Goal: Task Accomplishment & Management: Manage account settings

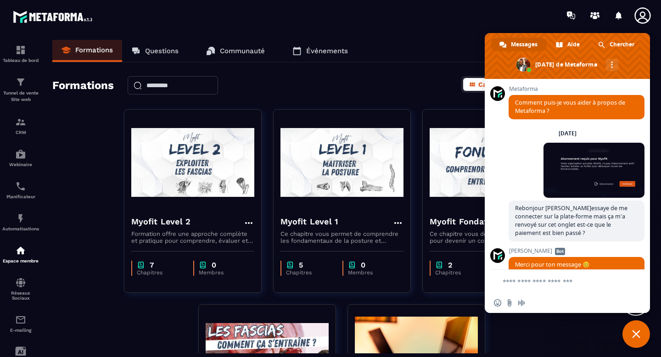
scroll to position [5581, 0]
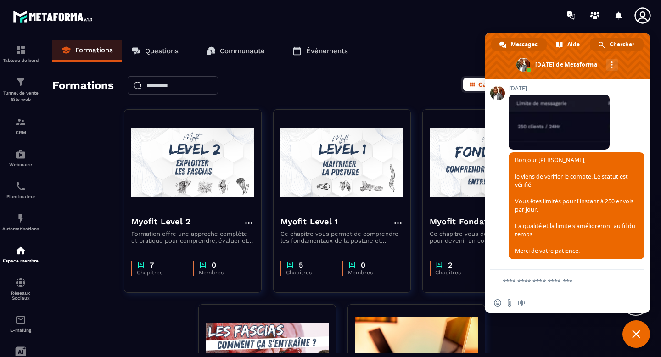
click at [624, 44] on span "Chercher" at bounding box center [621, 45] width 25 height 14
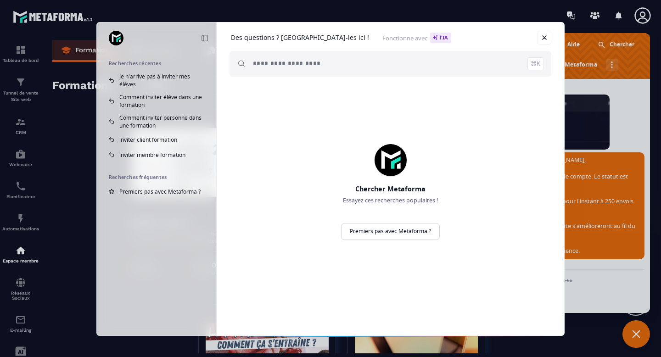
click at [390, 73] on input "search" at bounding box center [398, 64] width 291 height 26
paste input "**********"
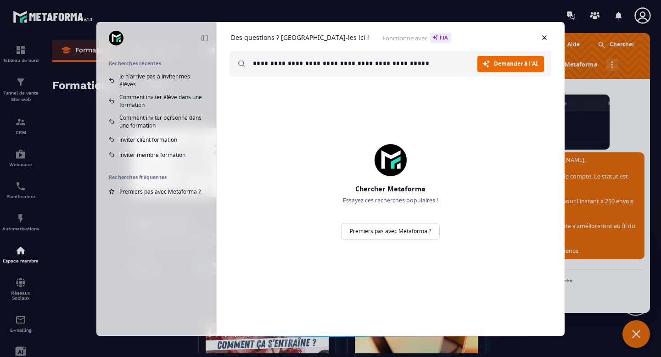
type input "**********"
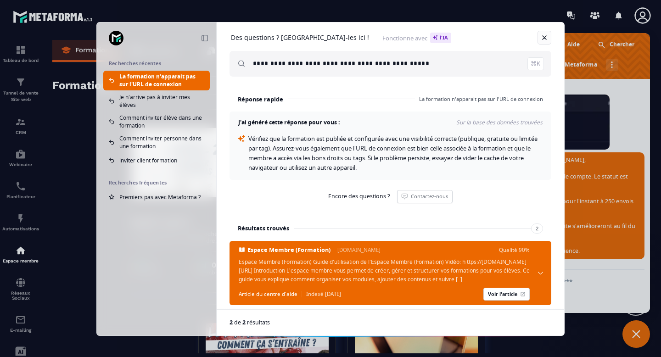
click at [544, 39] on link "Fermer" at bounding box center [544, 38] width 14 height 14
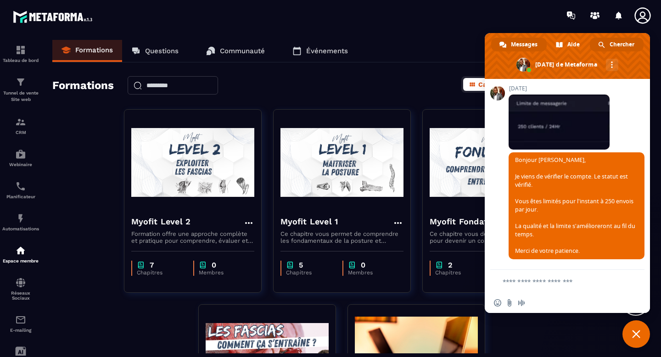
click at [619, 47] on span "Chercher" at bounding box center [621, 45] width 25 height 14
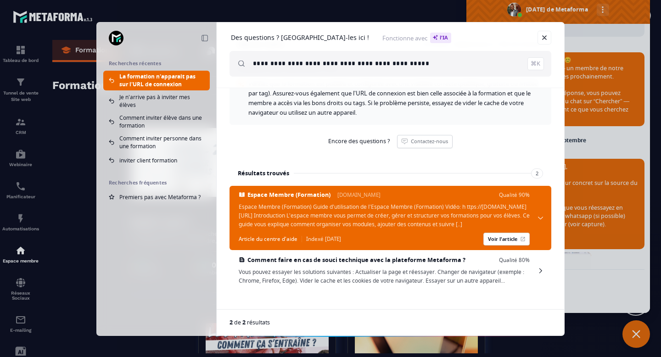
scroll to position [4382, 0]
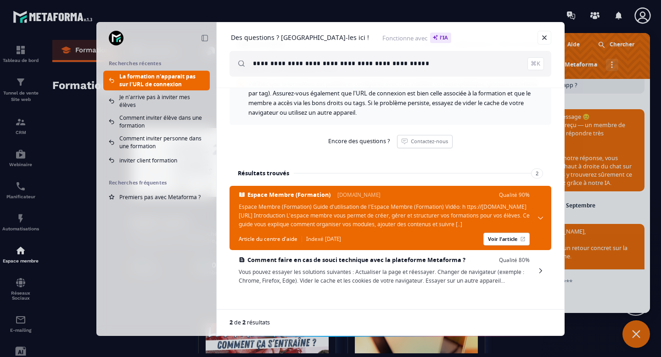
click at [79, 160] on div "**********" at bounding box center [330, 178] width 661 height 357
click at [542, 38] on link "Fermer" at bounding box center [544, 38] width 14 height 14
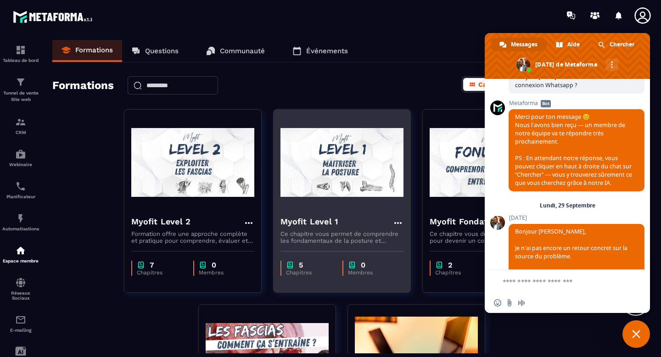
click at [357, 179] on img at bounding box center [341, 163] width 123 height 92
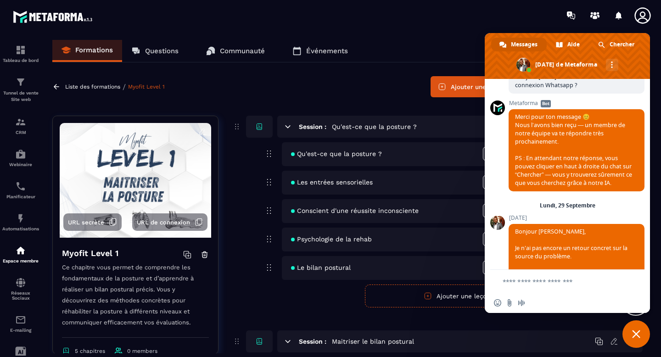
click at [97, 84] on p "Liste des formations" at bounding box center [92, 87] width 55 height 6
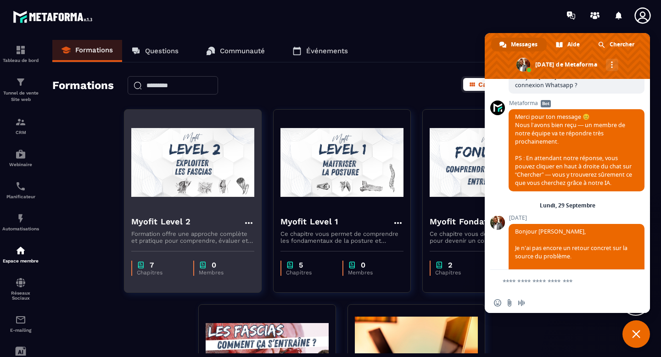
click at [228, 174] on img at bounding box center [192, 163] width 123 height 92
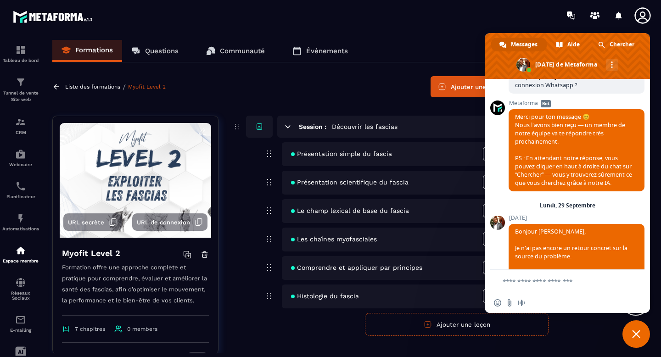
click at [179, 223] on span "URL de connexion" at bounding box center [163, 222] width 53 height 7
click at [638, 335] on span "Fermer le chat" at bounding box center [636, 334] width 8 height 8
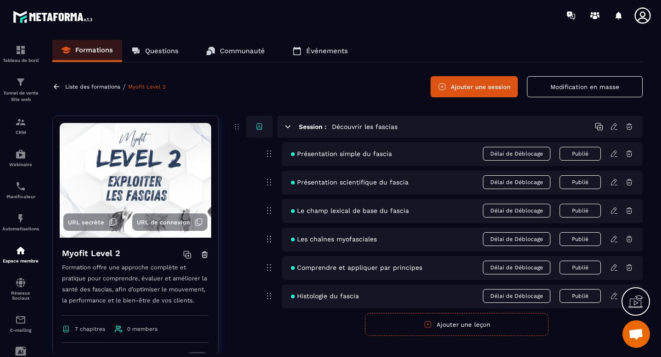
click at [287, 128] on icon at bounding box center [288, 127] width 8 height 8
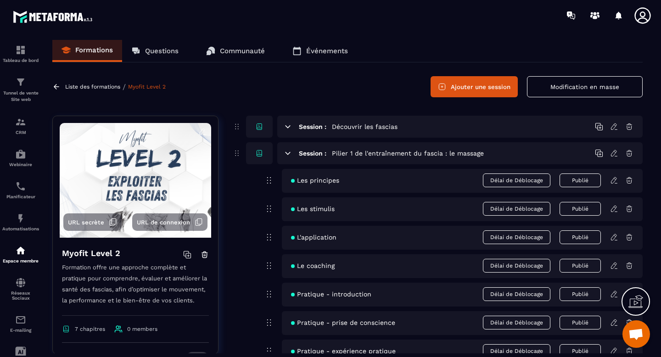
click at [288, 148] on div "Session : Pilier 1 de l'entraînement du fascia : le massage" at bounding box center [459, 153] width 365 height 22
click at [288, 153] on icon at bounding box center [287, 153] width 5 height 2
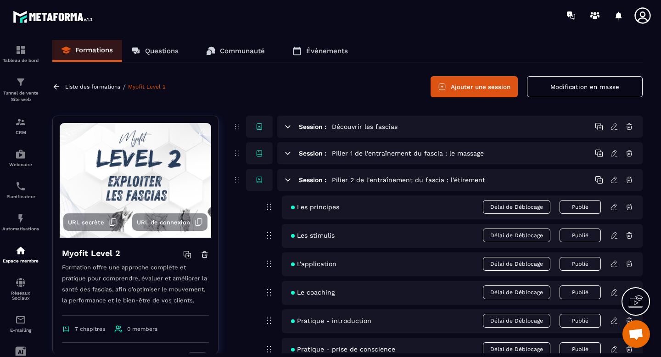
click at [286, 181] on icon at bounding box center [288, 180] width 8 height 8
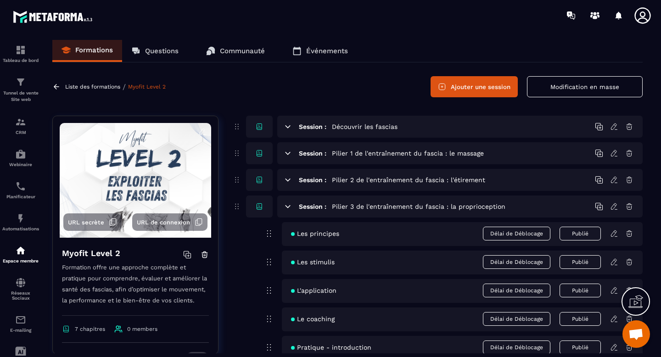
click at [288, 209] on icon at bounding box center [288, 206] width 8 height 8
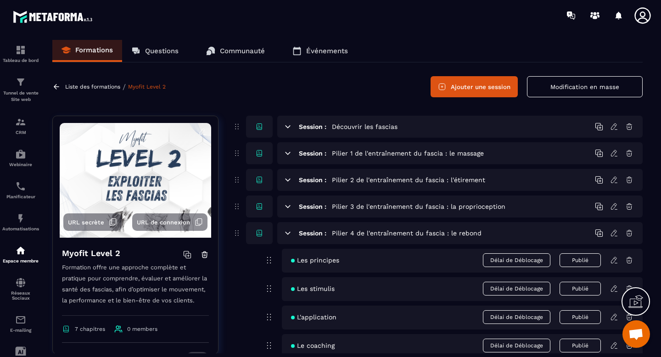
click at [289, 232] on icon at bounding box center [287, 233] width 5 height 2
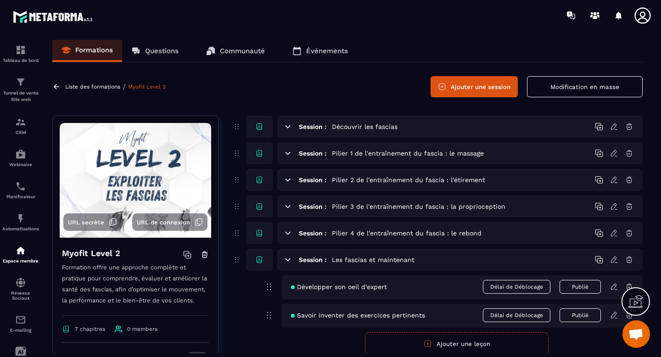
scroll to position [94, 0]
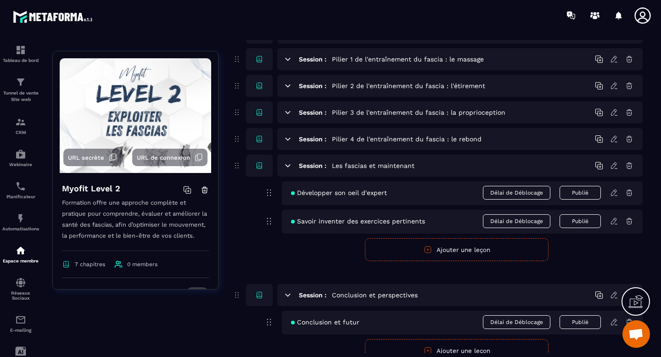
click at [288, 167] on icon at bounding box center [287, 165] width 5 height 2
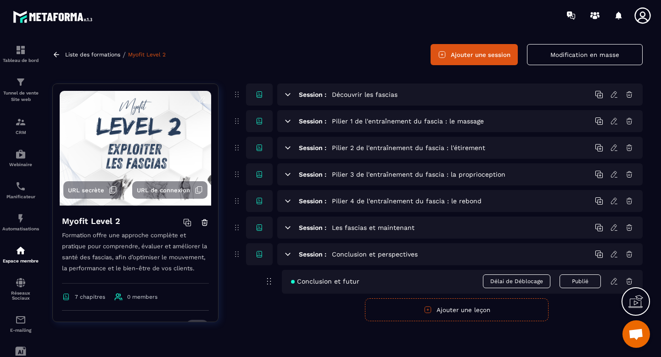
scroll to position [32, 0]
click at [290, 255] on icon at bounding box center [288, 254] width 8 height 8
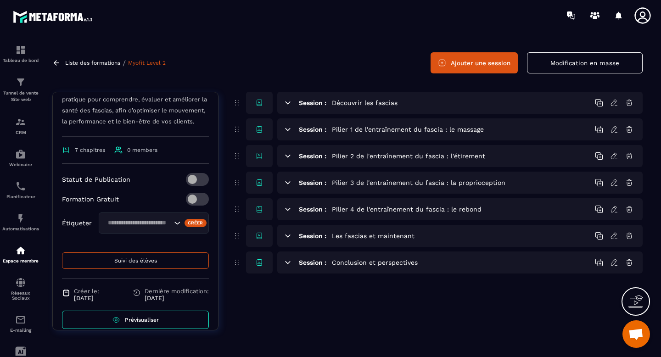
scroll to position [156, 0]
click at [196, 180] on span at bounding box center [197, 179] width 23 height 13
click at [21, 53] on img at bounding box center [20, 50] width 11 height 11
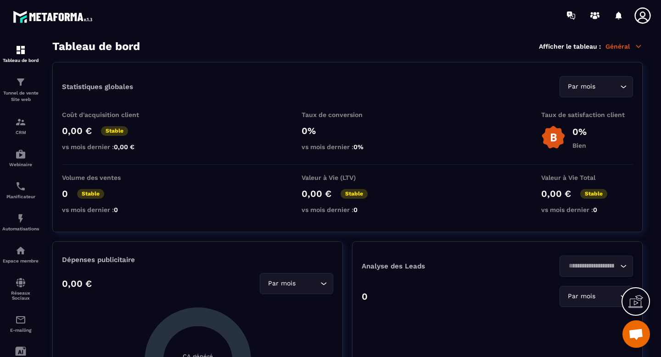
click at [642, 22] on icon at bounding box center [642, 15] width 18 height 18
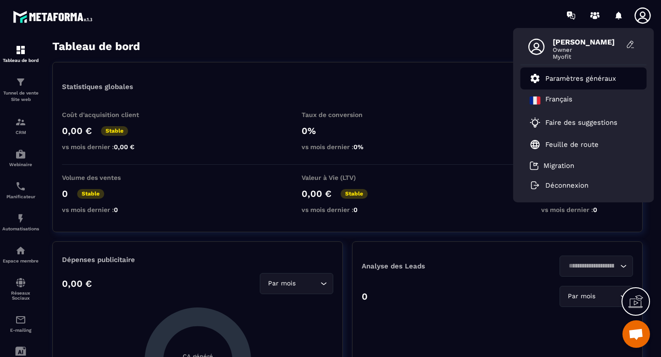
click at [581, 77] on p "Paramètres généraux" at bounding box center [580, 78] width 71 height 8
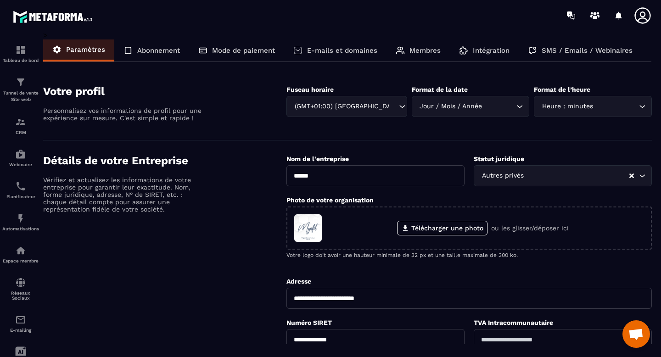
click at [240, 54] on p "Mode de paiement" at bounding box center [243, 50] width 63 height 8
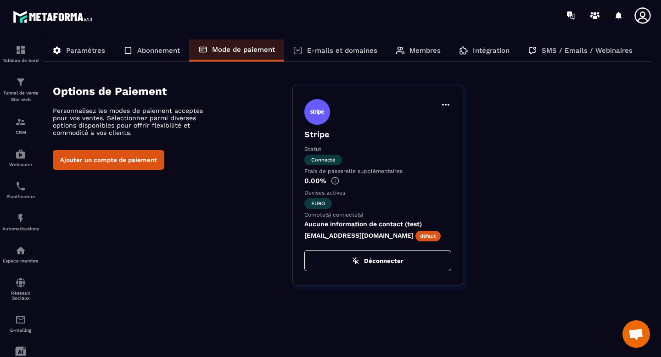
click at [160, 51] on p "Abonnement" at bounding box center [158, 50] width 43 height 8
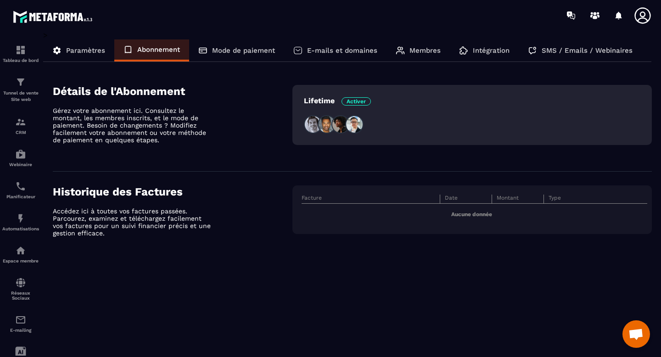
click at [355, 48] on p "E-mails et domaines" at bounding box center [342, 50] width 70 height 8
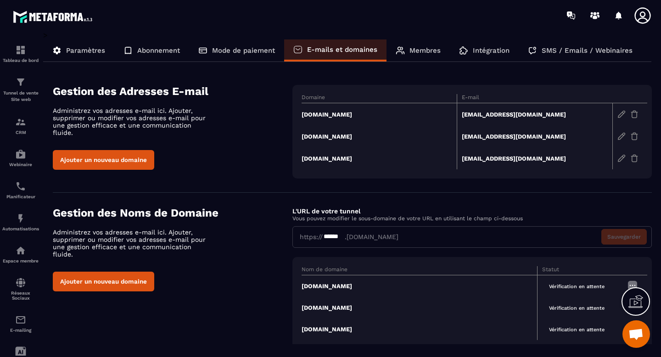
click at [436, 49] on p "Membres" at bounding box center [424, 50] width 31 height 8
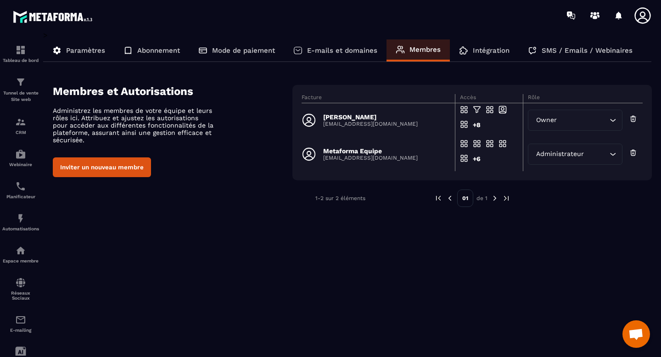
click at [474, 53] on p "Intégration" at bounding box center [491, 50] width 37 height 8
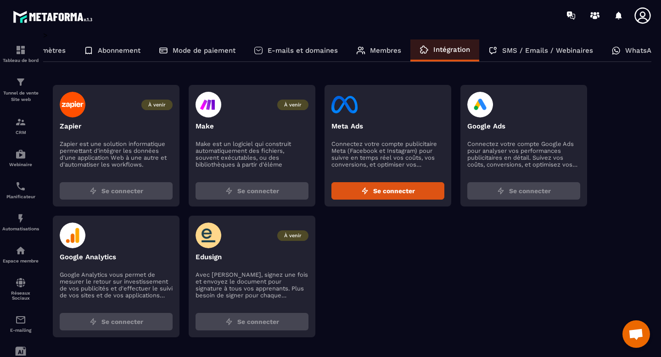
scroll to position [0, 55]
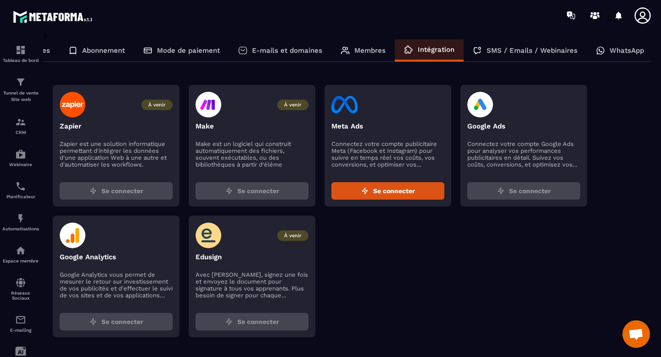
click at [631, 52] on p "WhatsApp" at bounding box center [626, 50] width 34 height 8
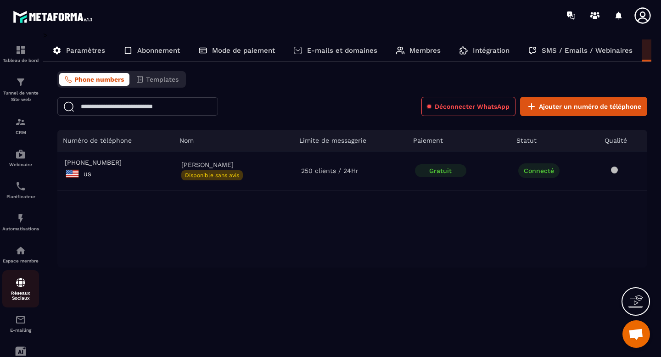
scroll to position [67, 0]
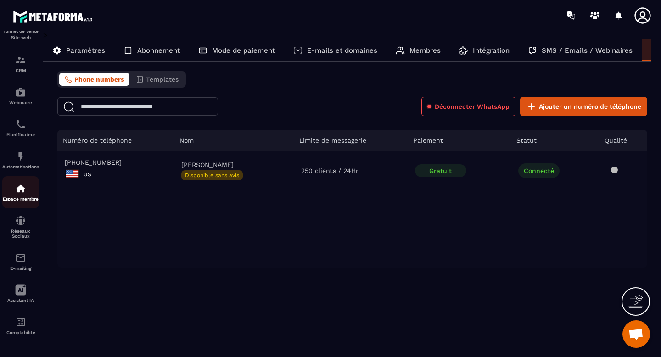
click at [24, 191] on div "Espace membre" at bounding box center [20, 192] width 37 height 18
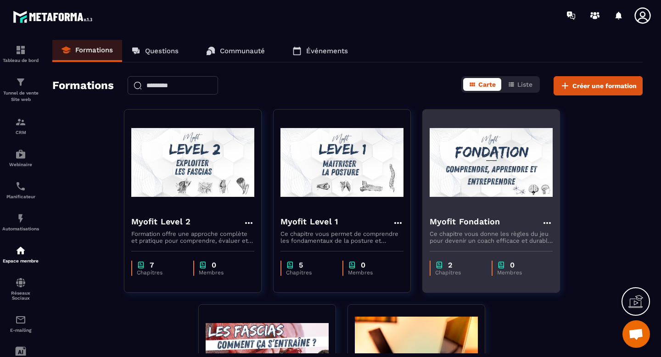
click at [547, 223] on icon at bounding box center [546, 223] width 11 height 11
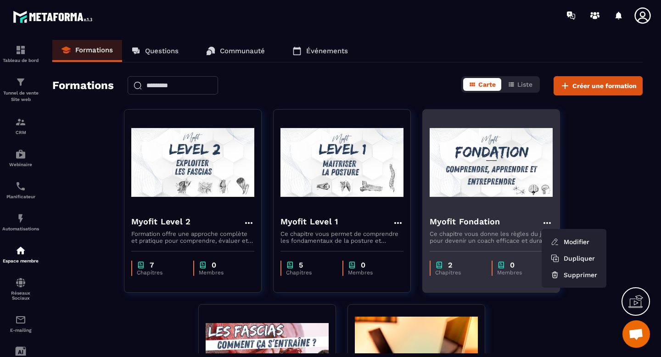
click at [486, 201] on img at bounding box center [491, 163] width 123 height 92
